Goal: Task Accomplishment & Management: Manage account settings

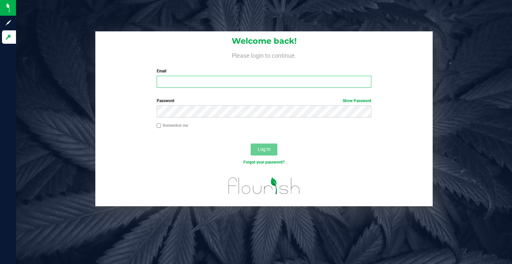
type input "[EMAIL_ADDRESS][DOMAIN_NAME]"
click at [266, 149] on span "Log In" at bounding box center [264, 148] width 13 height 5
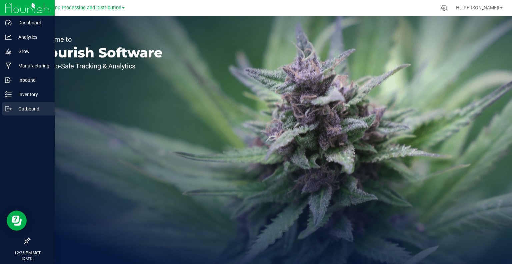
click at [33, 109] on p "Outbound" at bounding box center [32, 109] width 40 height 8
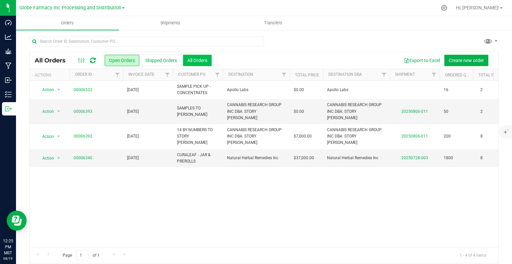
click at [195, 60] on button "All Orders" at bounding box center [197, 60] width 29 height 11
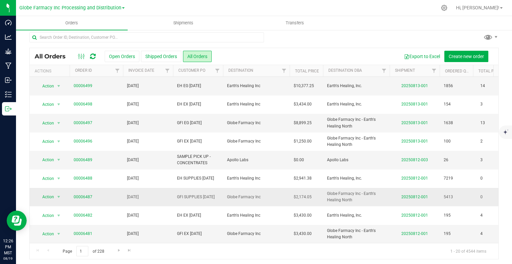
scroll to position [5, 0]
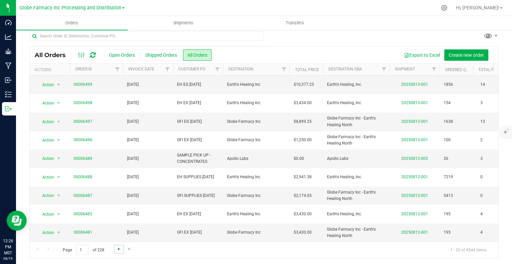
click at [117, 249] on span "Go to the next page" at bounding box center [118, 248] width 5 height 5
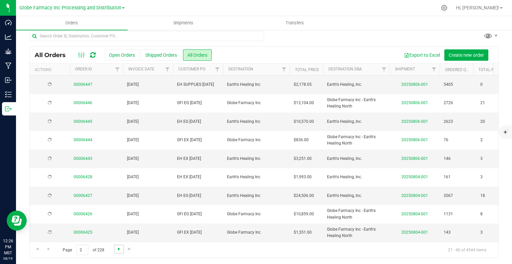
scroll to position [0, 0]
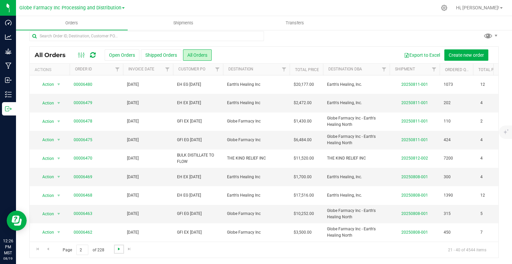
click at [117, 249] on span "Go to the next page" at bounding box center [118, 248] width 5 height 5
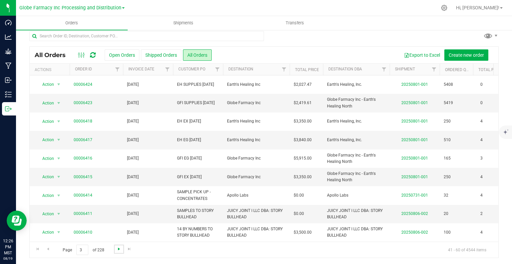
click at [117, 249] on span "Go to the next page" at bounding box center [118, 248] width 5 height 5
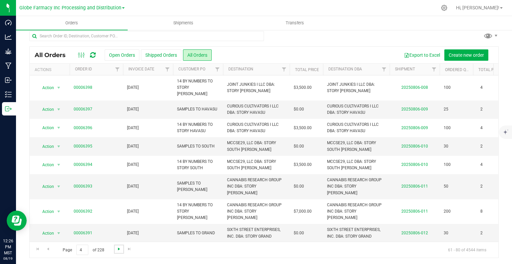
click at [117, 249] on span "Go to the next page" at bounding box center [118, 248] width 5 height 5
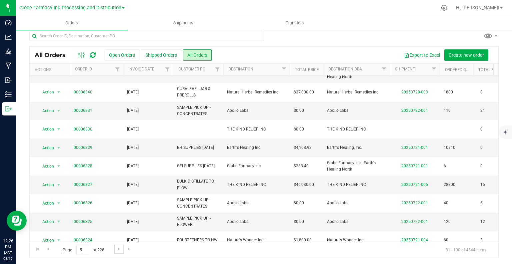
scroll to position [107, 0]
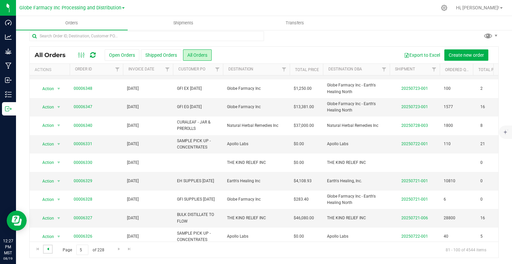
click at [49, 249] on span "Go to the previous page" at bounding box center [47, 248] width 5 height 5
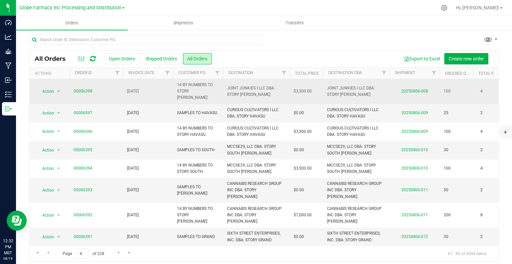
scroll to position [0, 0]
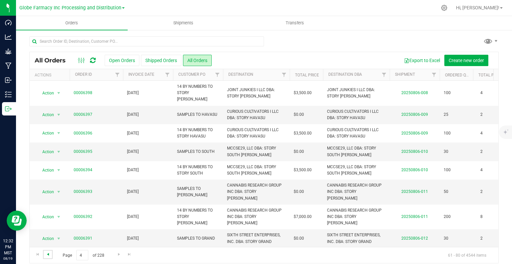
click at [48, 255] on span "Go to the previous page" at bounding box center [47, 253] width 5 height 5
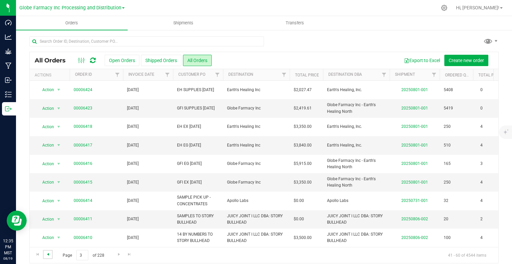
click at [48, 253] on span "Go to the previous page" at bounding box center [47, 253] width 5 height 5
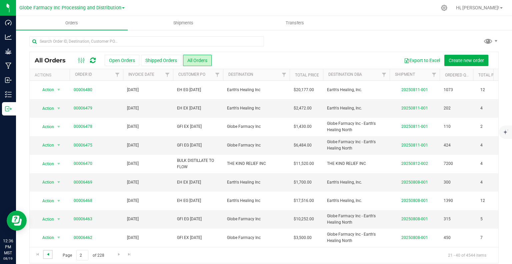
click at [48, 254] on span "Go to the previous page" at bounding box center [47, 253] width 5 height 5
